Goal: Find specific page/section: Locate a particular part of the current website

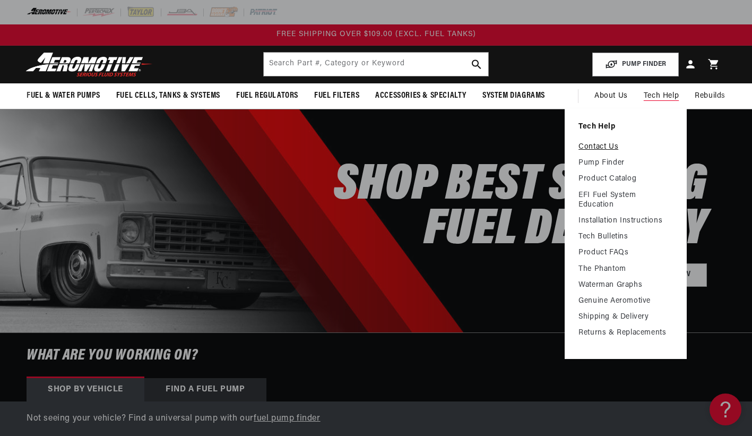
click at [610, 145] on link "Contact Us" at bounding box center [625, 147] width 94 height 10
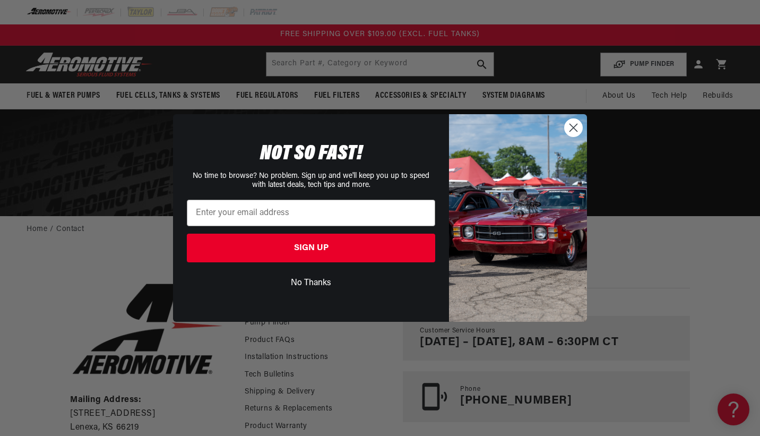
click at [302, 279] on button "No Thanks" at bounding box center [311, 283] width 248 height 20
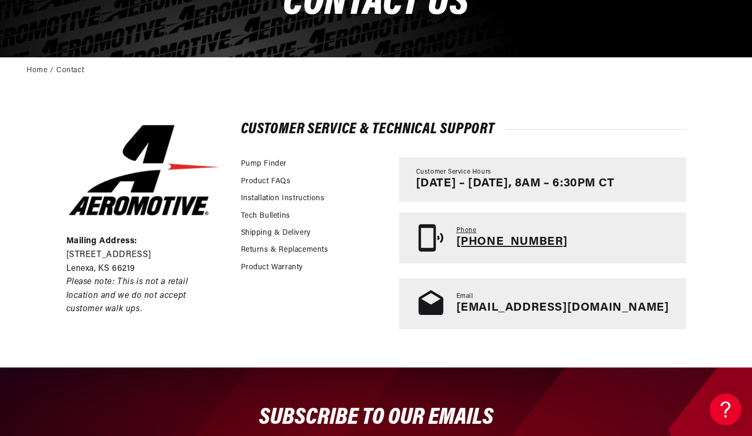
scroll to position [159, 0]
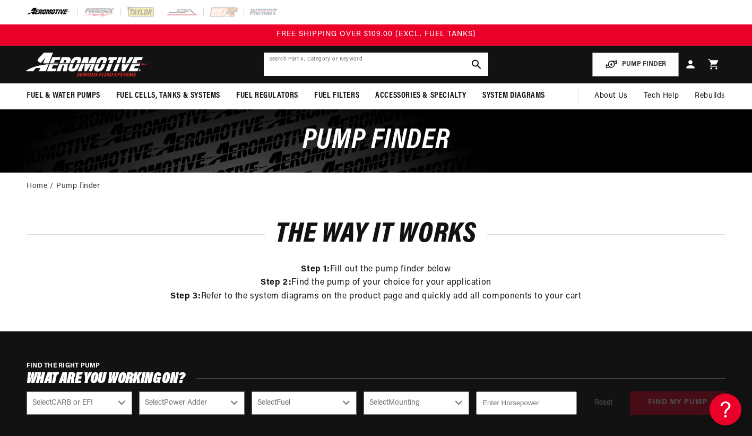
click at [388, 65] on input "text" at bounding box center [376, 64] width 225 height 23
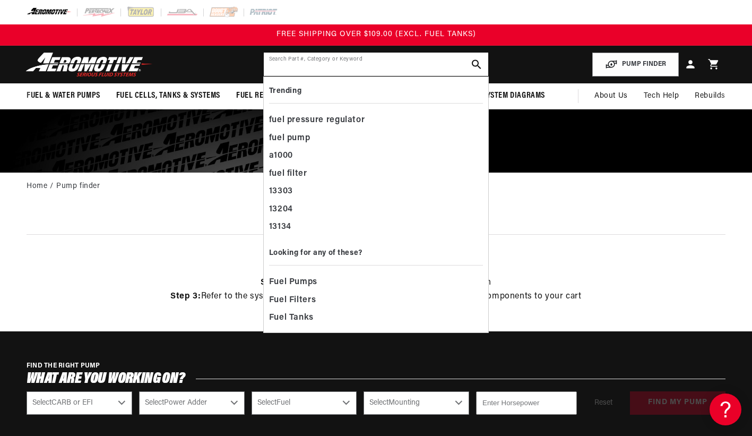
paste input "13129"
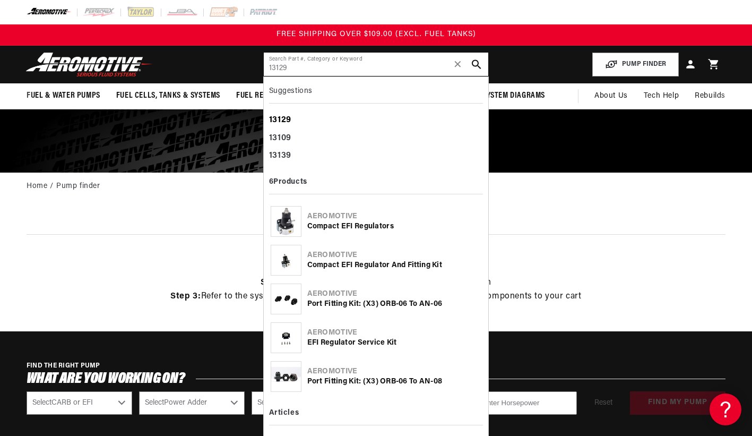
type input "13129"
click at [285, 122] on b "13129" at bounding box center [280, 120] width 22 height 8
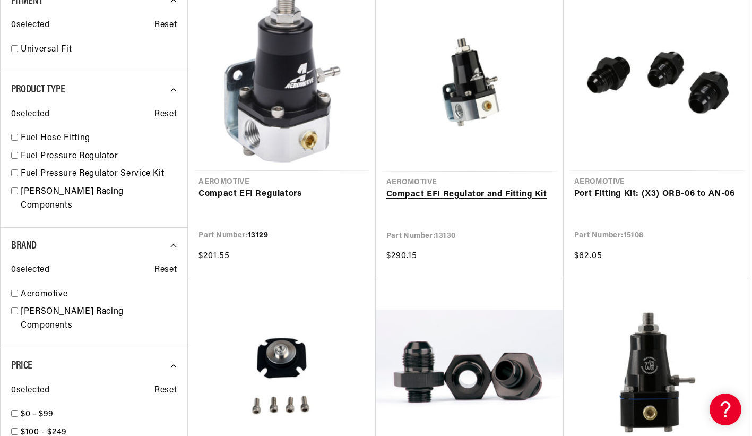
scroll to position [212, 0]
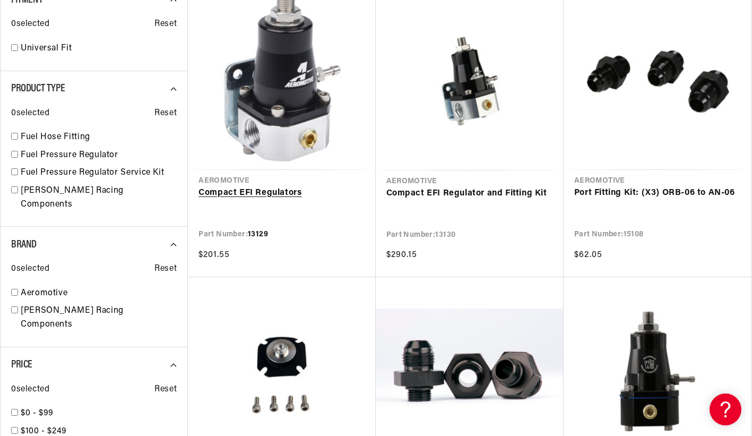
click at [272, 190] on link "Compact EFI Regulators" at bounding box center [281, 193] width 166 height 14
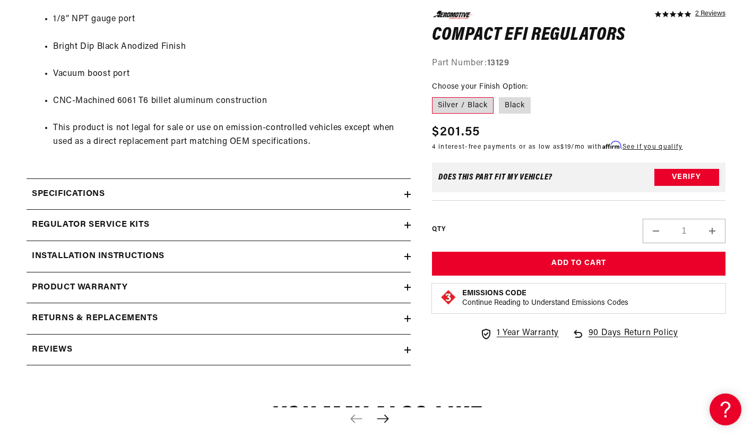
scroll to position [743, 0]
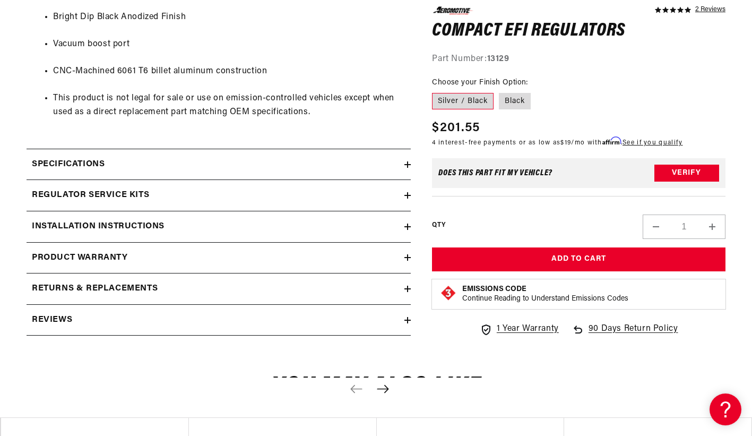
click at [408, 228] on icon at bounding box center [408, 226] width 0 height 6
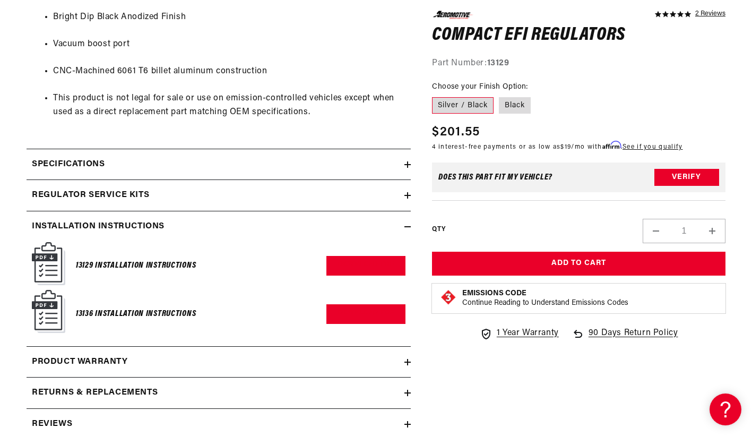
scroll to position [796, 0]
